Goal: Information Seeking & Learning: Learn about a topic

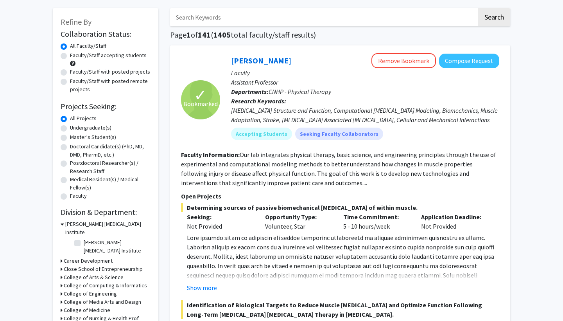
scroll to position [34, 0]
click at [102, 130] on label "Undergraduate(s)" at bounding box center [90, 128] width 41 height 8
click at [75, 129] on input "Undergraduate(s)" at bounding box center [72, 126] width 5 height 5
radio input "true"
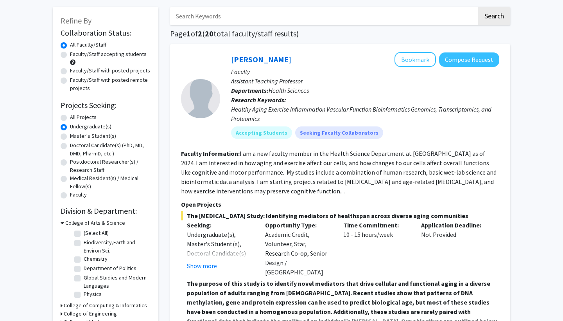
scroll to position [134, 0]
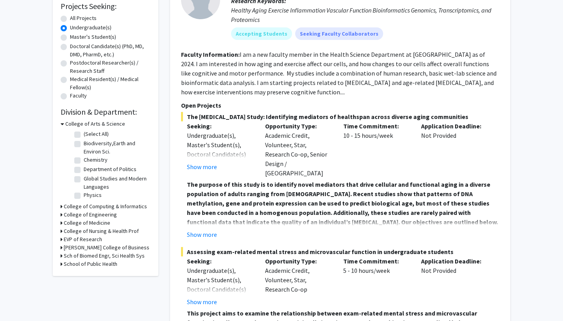
click at [86, 224] on h3 "College of Medicine" at bounding box center [87, 222] width 47 height 8
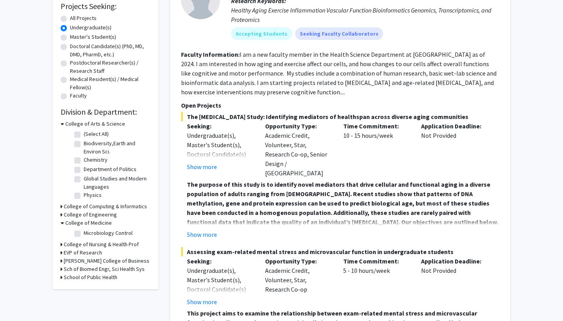
click at [84, 237] on label "Microbiology Control" at bounding box center [108, 233] width 49 height 8
click at [84, 234] on input "Microbiology Control" at bounding box center [86, 231] width 5 height 5
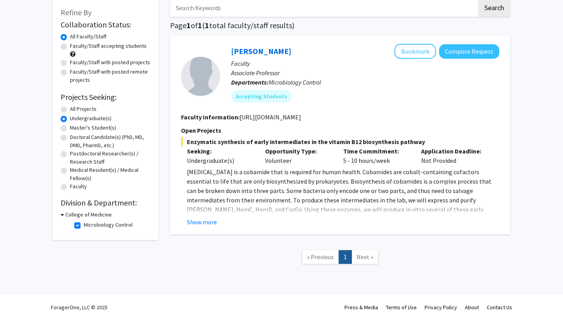
scroll to position [44, 0]
click at [359, 255] on span "Next »" at bounding box center [364, 256] width 17 height 8
click at [204, 220] on button "Show more" at bounding box center [202, 221] width 30 height 9
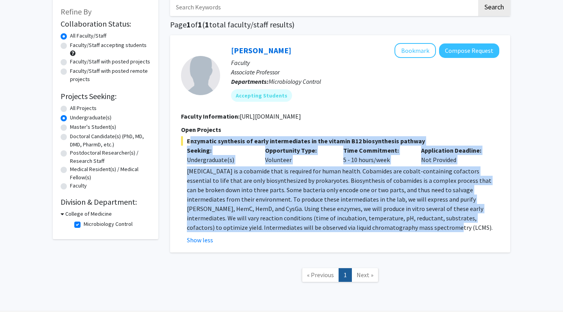
drag, startPoint x: 327, startPoint y: 228, endPoint x: 183, endPoint y: 141, distance: 168.1
click at [183, 141] on div "Enzymatic synthesis of early intermediates in the [MEDICAL_DATA] biosynthesis p…" at bounding box center [340, 190] width 318 height 108
copy div "Enzymatic synthesis of early intermediates in the [MEDICAL_DATA] biosynthesis p…"
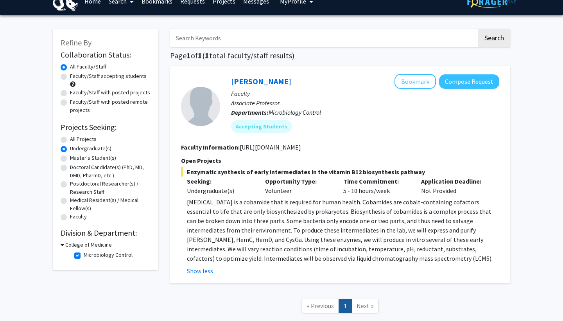
click at [100, 244] on h3 "College of Medicine" at bounding box center [88, 244] width 47 height 8
click at [100, 244] on h3 "College of Medicine" at bounding box center [87, 244] width 47 height 8
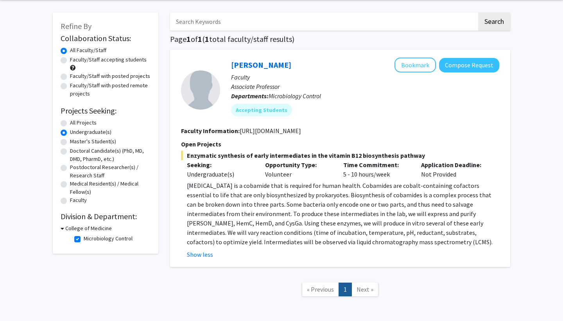
scroll to position [32, 0]
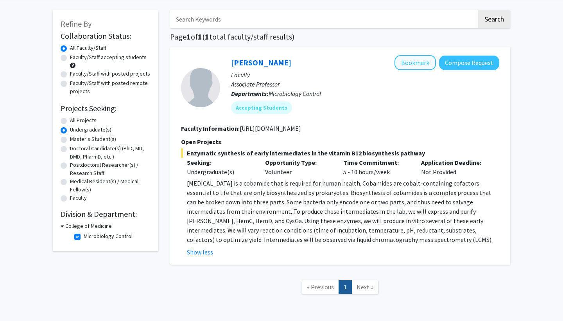
click at [424, 63] on button "Bookmark" at bounding box center [414, 62] width 41 height 15
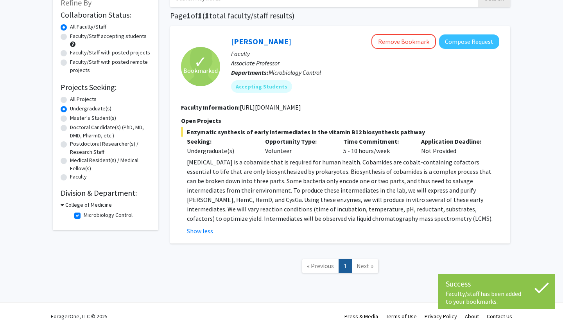
scroll to position [57, 0]
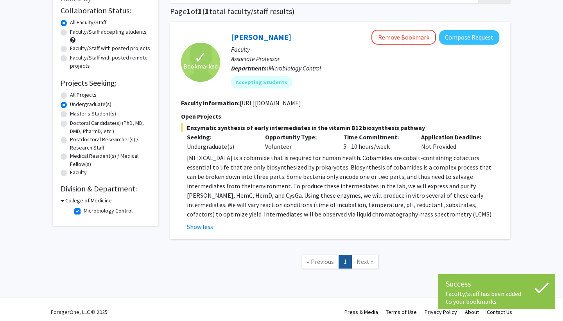
click at [81, 210] on fg-checkbox "Microbiology Control Microbiology Control" at bounding box center [111, 210] width 74 height 9
click at [84, 210] on label "Microbiology Control" at bounding box center [108, 210] width 49 height 8
click at [84, 210] on input "Microbiology Control" at bounding box center [86, 208] width 5 height 5
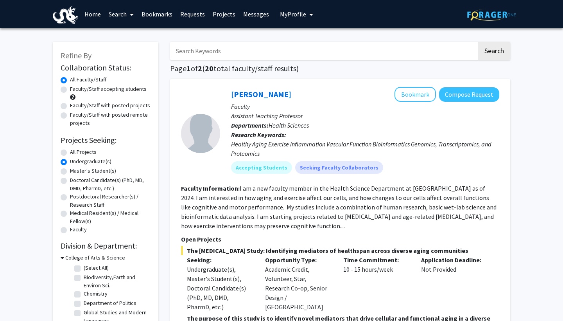
click at [94, 259] on h3 "College of Arts & Science" at bounding box center [95, 257] width 60 height 8
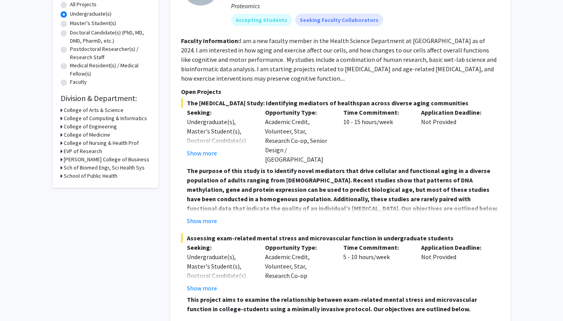
scroll to position [148, 0]
click at [95, 169] on h3 "Sch of Biomed Engr, Sci Health Sys" at bounding box center [104, 167] width 81 height 8
click at [100, 142] on h3 "College of Nursing & Health Prof" at bounding box center [101, 142] width 75 height 8
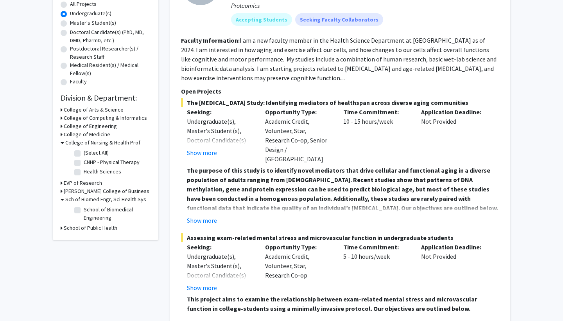
click at [84, 174] on label "Health Sciences" at bounding box center [103, 171] width 38 height 8
click at [84, 172] on input "Health Sciences" at bounding box center [86, 169] width 5 height 5
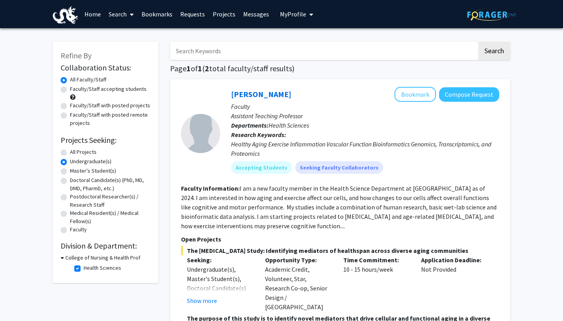
click at [76, 257] on h3 "College of Nursing & Health Prof" at bounding box center [102, 257] width 75 height 8
click at [76, 257] on h3 "College of Nursing & Health Prof" at bounding box center [101, 257] width 75 height 8
click at [84, 267] on label "Health Sciences" at bounding box center [103, 267] width 38 height 8
click at [84, 267] on input "Health Sciences" at bounding box center [86, 265] width 5 height 5
checkbox input "false"
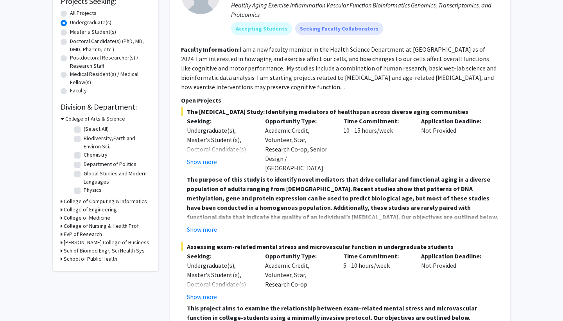
scroll to position [139, 0]
click at [91, 233] on h3 "EVP of Research" at bounding box center [83, 234] width 38 height 8
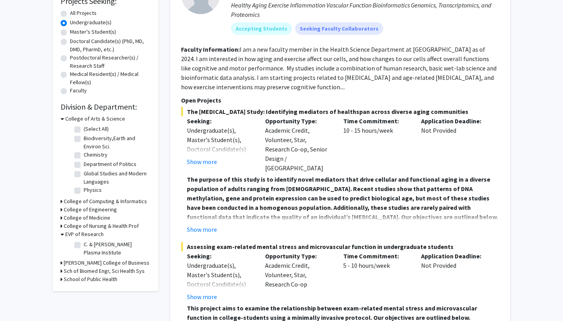
click at [92, 269] on h3 "Sch of Biomed Engr, Sci Health Sys" at bounding box center [104, 271] width 81 height 8
click at [79, 218] on h3 "College of Medicine" at bounding box center [87, 217] width 47 height 8
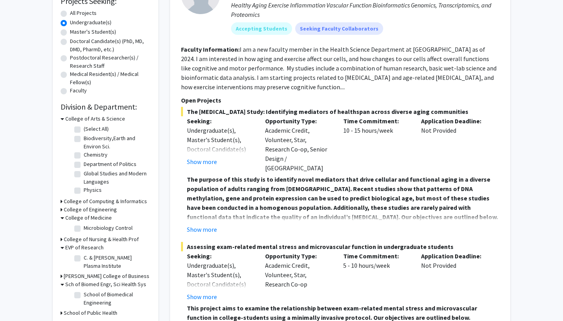
click at [84, 226] on label "Microbiology Control" at bounding box center [108, 228] width 49 height 8
click at [84, 226] on input "Microbiology Control" at bounding box center [86, 226] width 5 height 5
checkbox input "true"
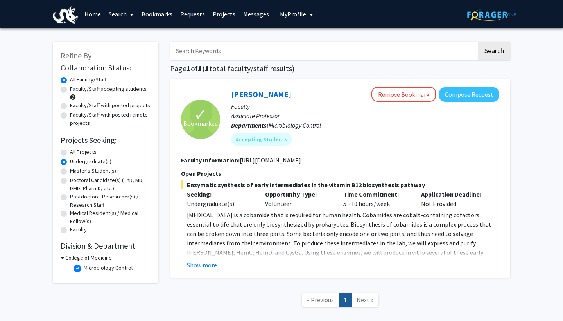
click at [302, 14] on span "My Profile" at bounding box center [293, 14] width 26 height 8
click at [414, 42] on div "Search Page 1 of 1 ( 1 total faculty/staff results) ✓ Bookmarked [PERSON_NAME] …" at bounding box center [340, 178] width 352 height 288
click at [64, 157] on div "All Projects" at bounding box center [106, 152] width 90 height 9
click at [70, 155] on label "All Projects" at bounding box center [83, 152] width 27 height 8
click at [70, 153] on input "All Projects" at bounding box center [72, 150] width 5 height 5
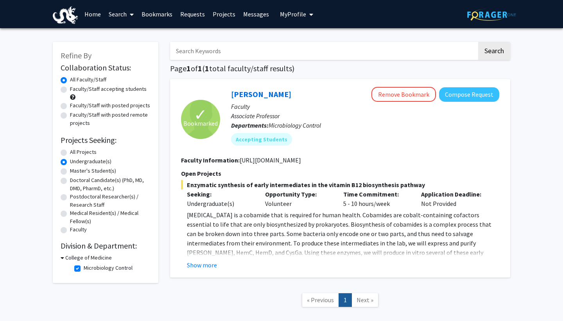
radio input "true"
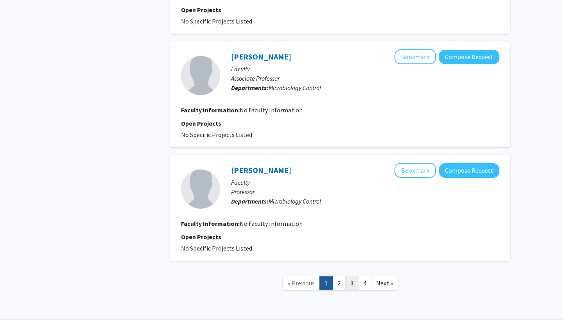
scroll to position [1691, 0]
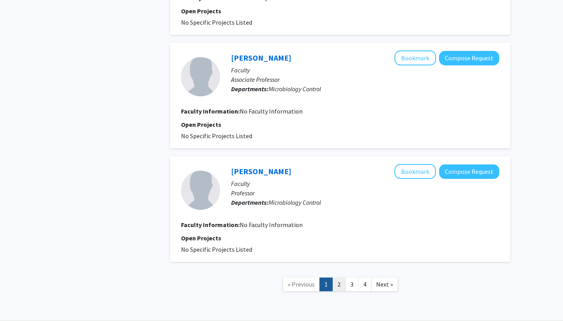
click at [337, 277] on link "2" at bounding box center [338, 284] width 13 height 14
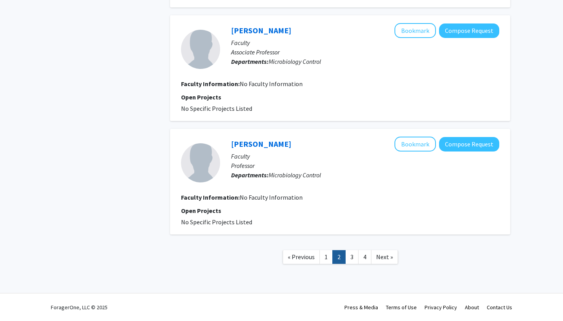
scroll to position [971, 0]
click at [349, 255] on link "3" at bounding box center [351, 257] width 13 height 14
click at [364, 255] on link "4" at bounding box center [364, 257] width 13 height 14
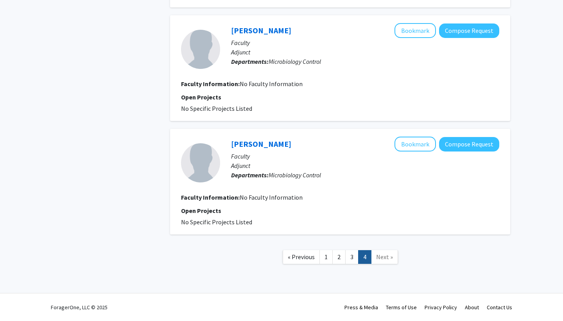
click at [382, 255] on span "Next »" at bounding box center [384, 256] width 17 height 8
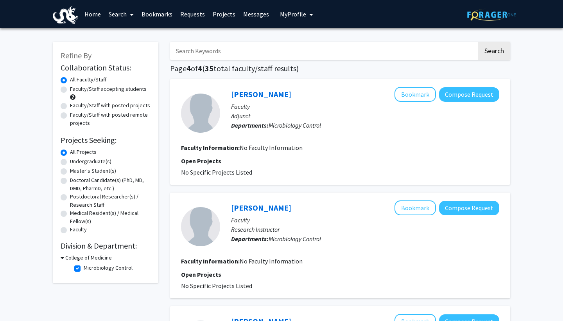
scroll to position [0, 0]
click at [114, 11] on link "Search" at bounding box center [121, 13] width 33 height 27
click at [124, 37] on span "Faculty/Staff" at bounding box center [133, 36] width 57 height 16
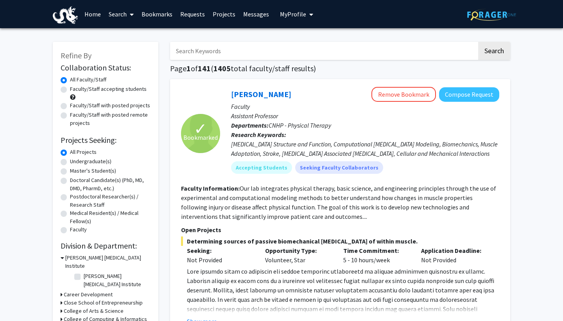
click at [221, 52] on input "Search Keywords" at bounding box center [323, 51] width 307 height 18
click at [494, 52] on button "Search" at bounding box center [494, 51] width 32 height 18
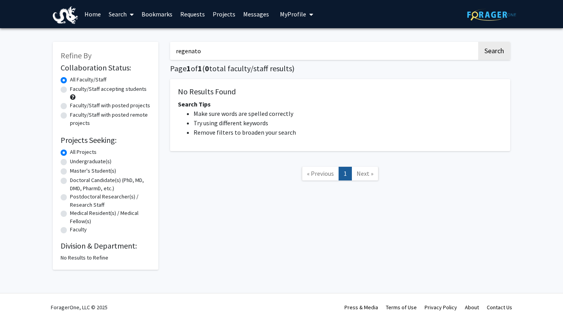
click at [184, 53] on input "regenato" at bounding box center [323, 51] width 307 height 18
type input "reagenato"
click at [494, 52] on button "Search" at bounding box center [494, 51] width 32 height 18
click at [257, 38] on div "reagenato Search Page 1 of 1 ( 0 total faculty/staff results) No Results Found …" at bounding box center [340, 151] width 352 height 235
click at [257, 46] on input "reagenato" at bounding box center [323, 51] width 307 height 18
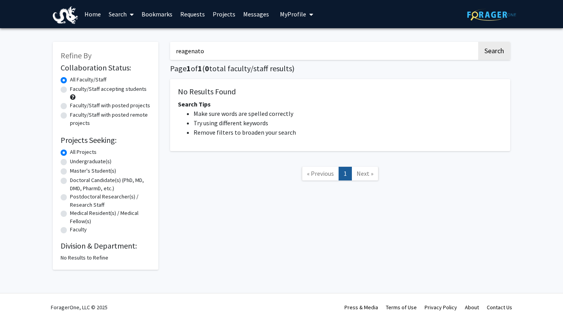
click at [257, 46] on input "reagenato" at bounding box center [323, 51] width 307 height 18
click at [108, 92] on label "Faculty/Staff accepting students" at bounding box center [108, 89] width 77 height 8
click at [75, 90] on input "Faculty/Staff accepting students" at bounding box center [72, 87] width 5 height 5
radio input "true"
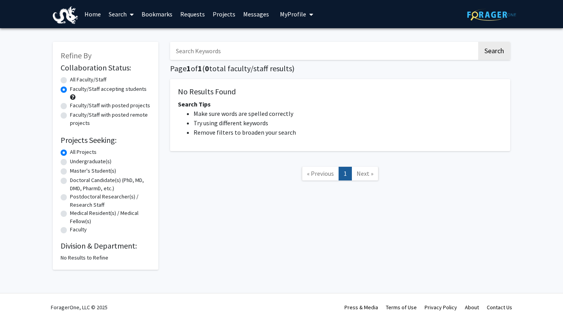
click at [329, 174] on span "« Previous" at bounding box center [320, 173] width 27 height 8
click at [251, 49] on input "Search Keywords" at bounding box center [323, 51] width 307 height 18
click at [240, 127] on li "Try using different keywords" at bounding box center [347, 122] width 309 height 9
click at [84, 90] on label "Faculty/Staff accepting students" at bounding box center [108, 89] width 77 height 8
click at [75, 90] on input "Faculty/Staff accepting students" at bounding box center [72, 87] width 5 height 5
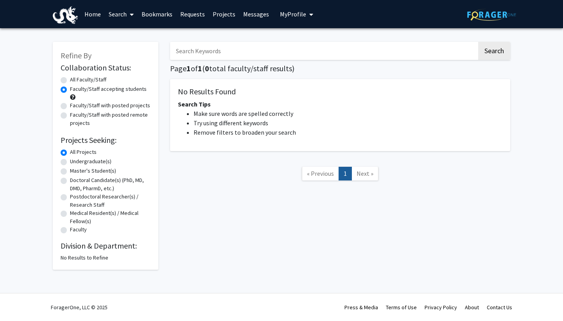
click at [85, 82] on label "All Faculty/Staff" at bounding box center [88, 79] width 36 height 8
click at [75, 81] on input "All Faculty/Staff" at bounding box center [72, 77] width 5 height 5
radio input "true"
click at [93, 24] on link "Home" at bounding box center [93, 13] width 24 height 27
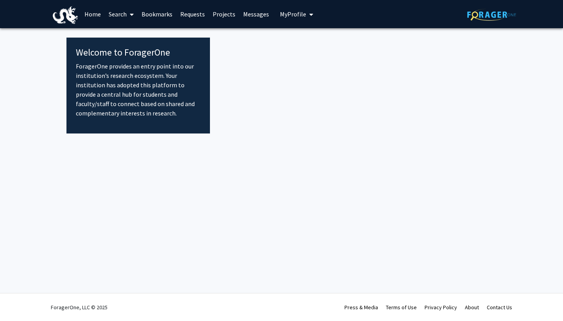
click at [93, 20] on link "Home" at bounding box center [93, 13] width 24 height 27
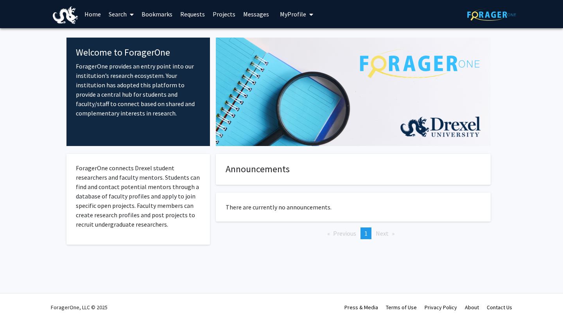
click at [257, 18] on link "Messages" at bounding box center [256, 13] width 34 height 27
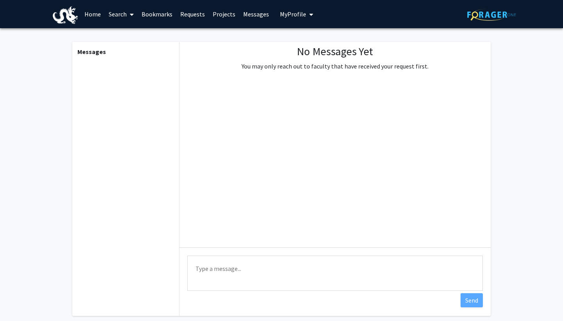
click at [253, 13] on link "Messages" at bounding box center [256, 13] width 34 height 27
